Goal: Transaction & Acquisition: Download file/media

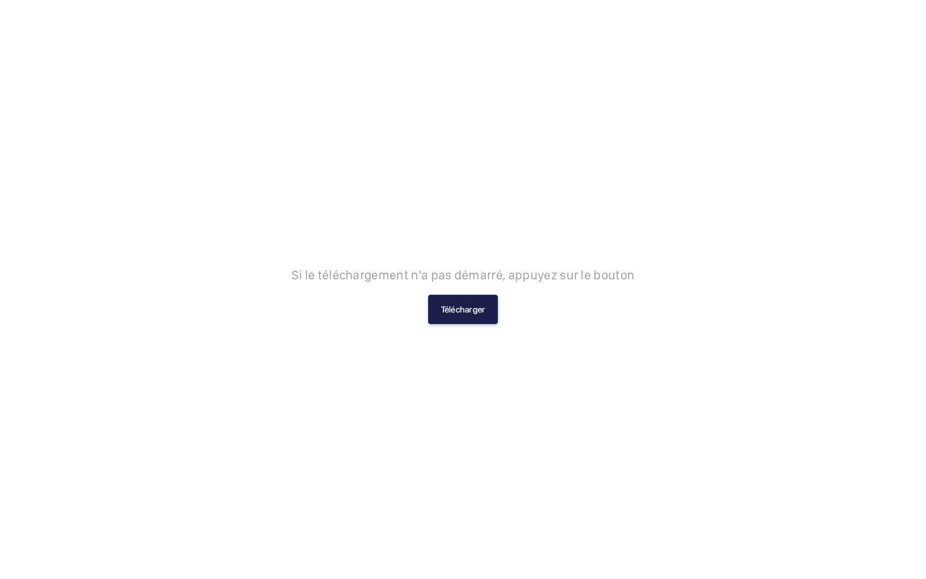
click at [467, 315] on button "Télécharger" at bounding box center [463, 309] width 70 height 29
click at [475, 309] on button "Télécharger" at bounding box center [463, 309] width 70 height 29
